Goal: Transaction & Acquisition: Book appointment/travel/reservation

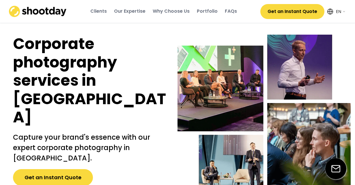
select select ""en""
click at [59, 169] on button "Get an Instant Quote" at bounding box center [53, 177] width 80 height 17
